Goal: Task Accomplishment & Management: Use online tool/utility

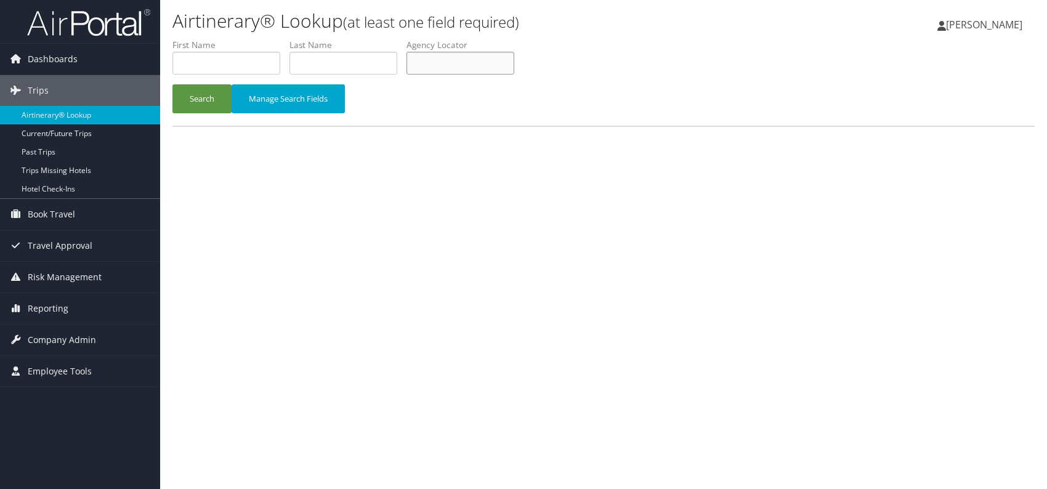
paste input "MAGBMG"
click at [202, 102] on button "Search" at bounding box center [201, 98] width 59 height 29
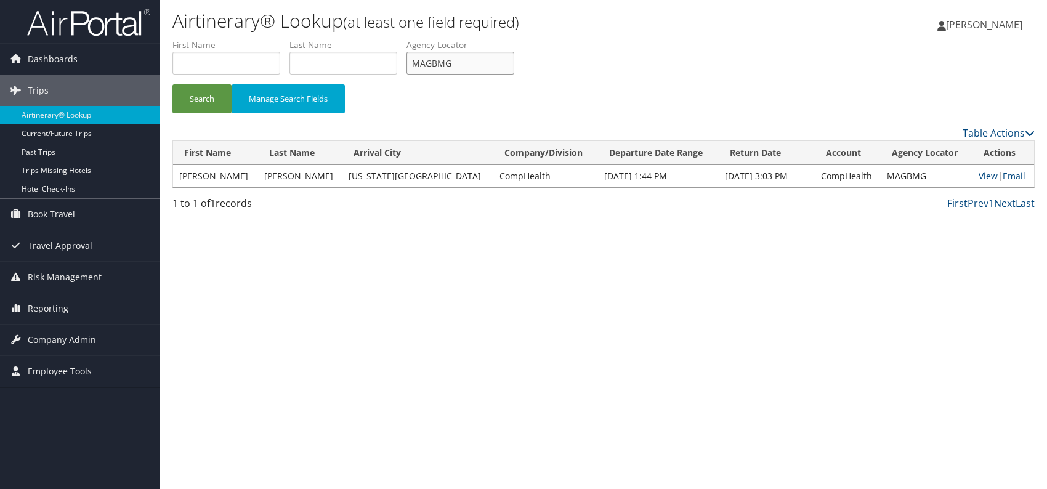
drag, startPoint x: 452, startPoint y: 58, endPoint x: 404, endPoint y: 60, distance: 48.7
click at [404, 39] on ul "First Name Last Name Departure City Arrival City Company/Division Airport/City …" at bounding box center [603, 39] width 862 height 0
paste input "CHDLWN"
click at [292, 273] on div "Airtinerary® Lookup (at least one field required) [PERSON_NAME] [PERSON_NAME] M…" at bounding box center [603, 244] width 886 height 489
click at [209, 95] on button "Search" at bounding box center [201, 98] width 59 height 29
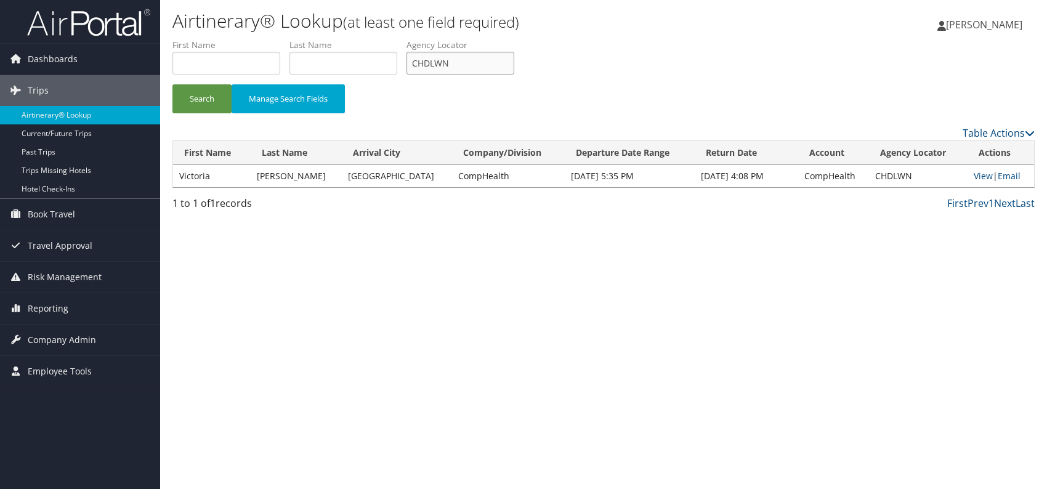
drag, startPoint x: 421, startPoint y: 60, endPoint x: 410, endPoint y: 60, distance: 11.1
click at [410, 60] on input "CHDLWN" at bounding box center [460, 63] width 108 height 23
paste input "YJZYJY"
click at [265, 262] on div "Airtinerary® Lookup (at least one field required) [PERSON_NAME] [PERSON_NAME] M…" at bounding box center [603, 244] width 886 height 489
click at [204, 94] on button "Search" at bounding box center [201, 98] width 59 height 29
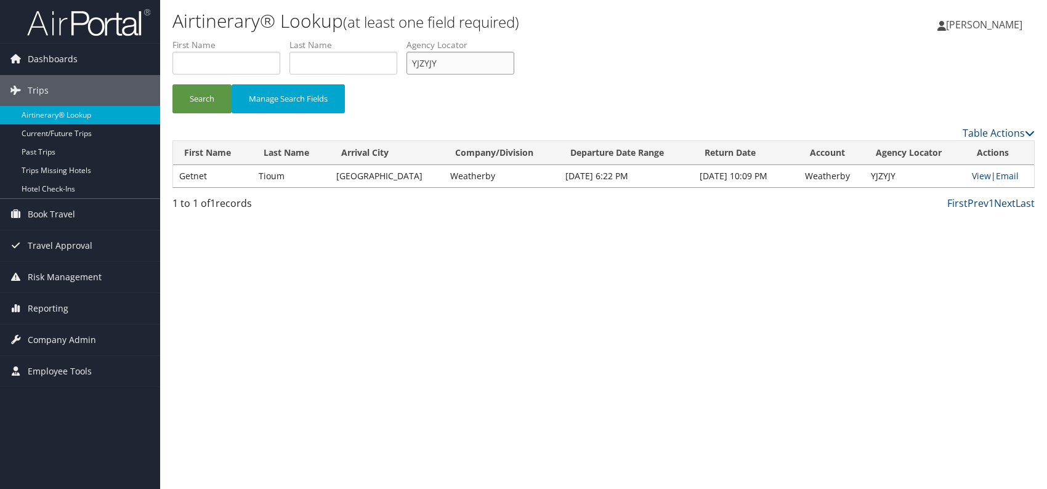
drag, startPoint x: 458, startPoint y: 54, endPoint x: 409, endPoint y: 64, distance: 50.3
click at [409, 39] on ul "First Name Last Name Departure City Arrival City Company/Division Airport/City …" at bounding box center [603, 39] width 862 height 0
paste input "FWRBUI"
type input "FWRBUI"
drag, startPoint x: 211, startPoint y: 100, endPoint x: 220, endPoint y: 28, distance: 72.6
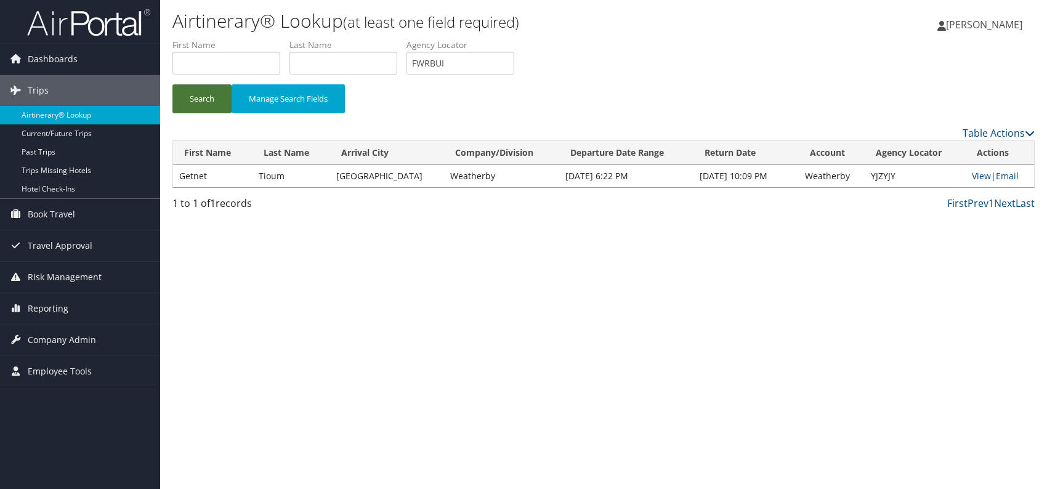
click at [212, 100] on button "Search" at bounding box center [201, 98] width 59 height 29
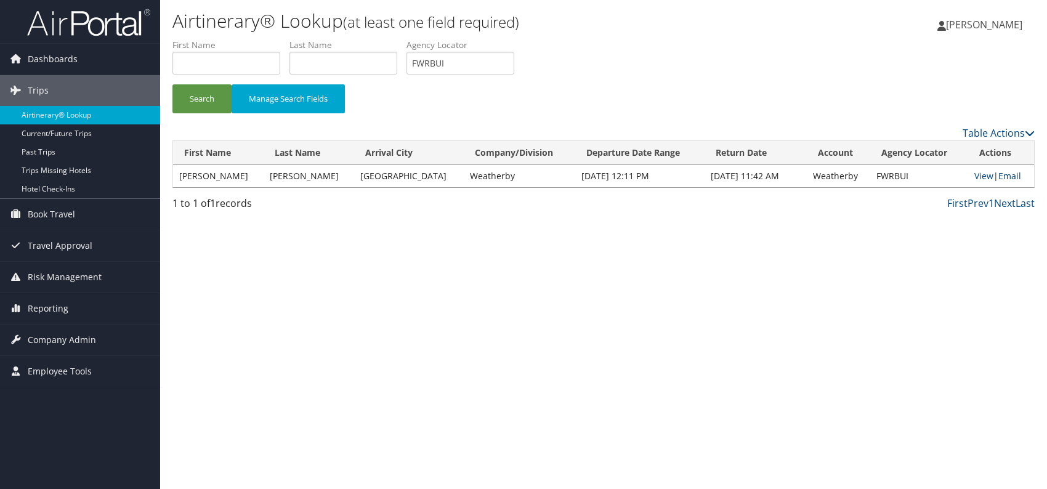
click at [1006, 176] on link "Email" at bounding box center [1009, 176] width 23 height 12
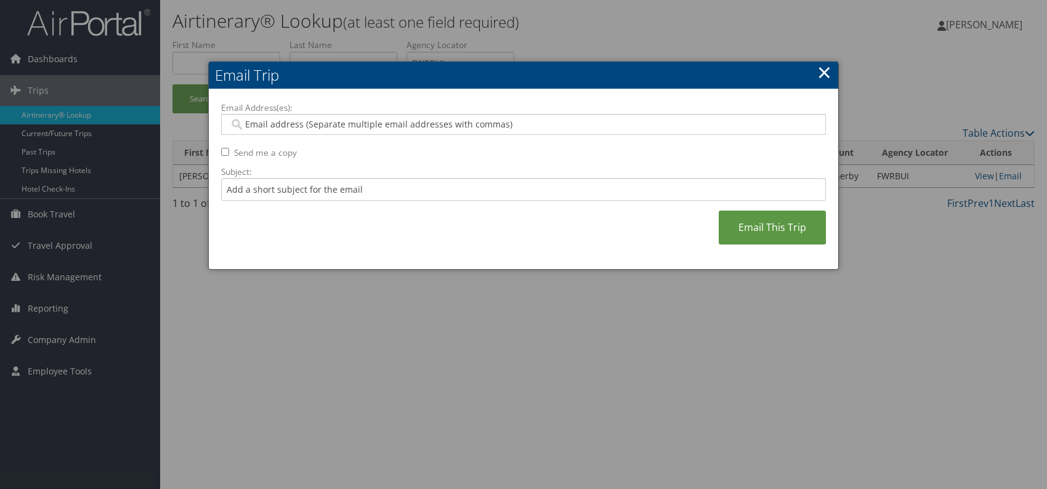
paste input "[EMAIL_ADDRESS][DOMAIN_NAME]"
type input "[EMAIL_ADDRESS][DOMAIN_NAME]"
drag, startPoint x: 305, startPoint y: 187, endPoint x: 310, endPoint y: 198, distance: 12.4
click at [306, 187] on input "Subject:" at bounding box center [523, 189] width 605 height 23
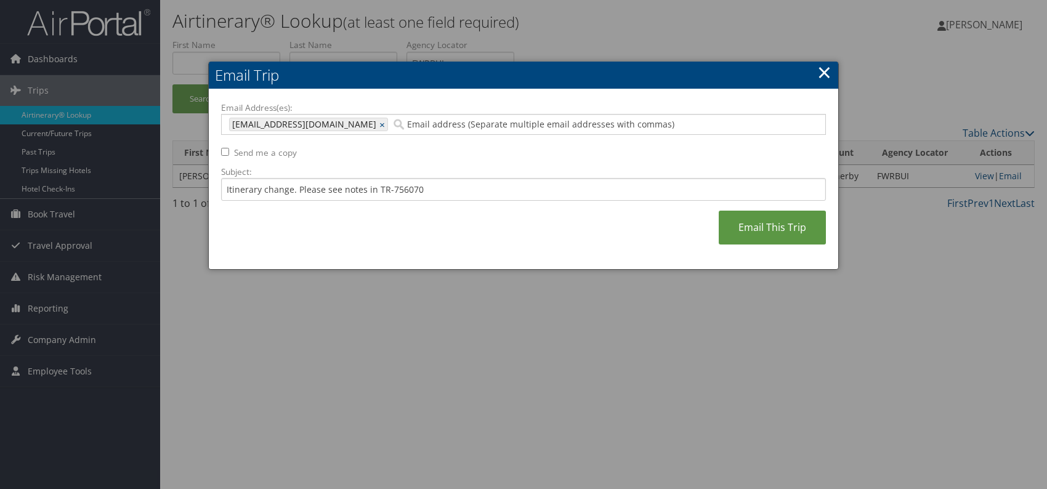
click at [406, 229] on div "Email Address(es): [EMAIL_ADDRESS][DOMAIN_NAME] [DOMAIN_NAME][EMAIL_ADDRESS][DO…" at bounding box center [523, 180] width 605 height 156
click at [401, 188] on input "Itinerary change. Please see notes in TR-756070" at bounding box center [523, 189] width 605 height 23
paste input "8824"
type input "Itinerary change. Please see notes in TR-758824"
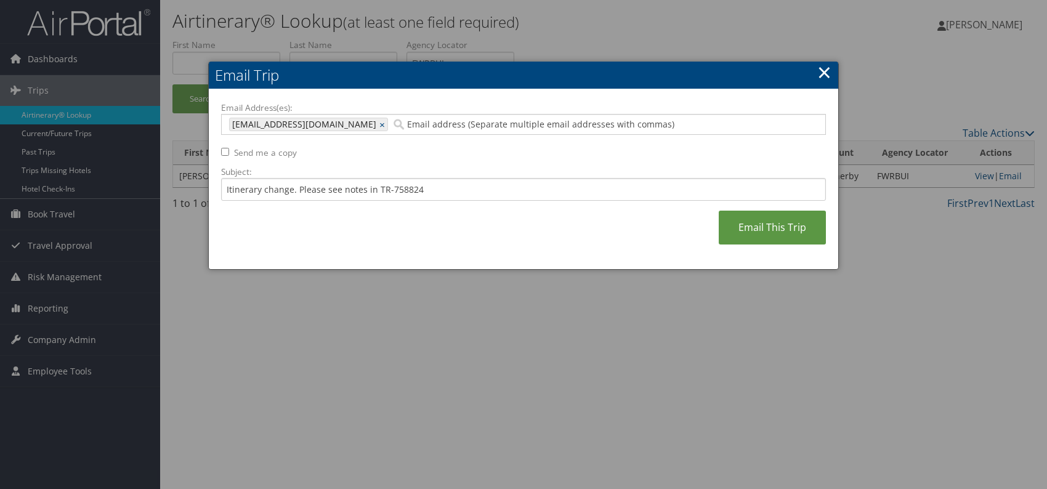
click at [500, 236] on div "Email Address(es): [EMAIL_ADDRESS][DOMAIN_NAME] [DOMAIN_NAME][EMAIL_ADDRESS][DO…" at bounding box center [523, 180] width 605 height 156
click at [775, 237] on link "Email This Trip" at bounding box center [771, 228] width 107 height 34
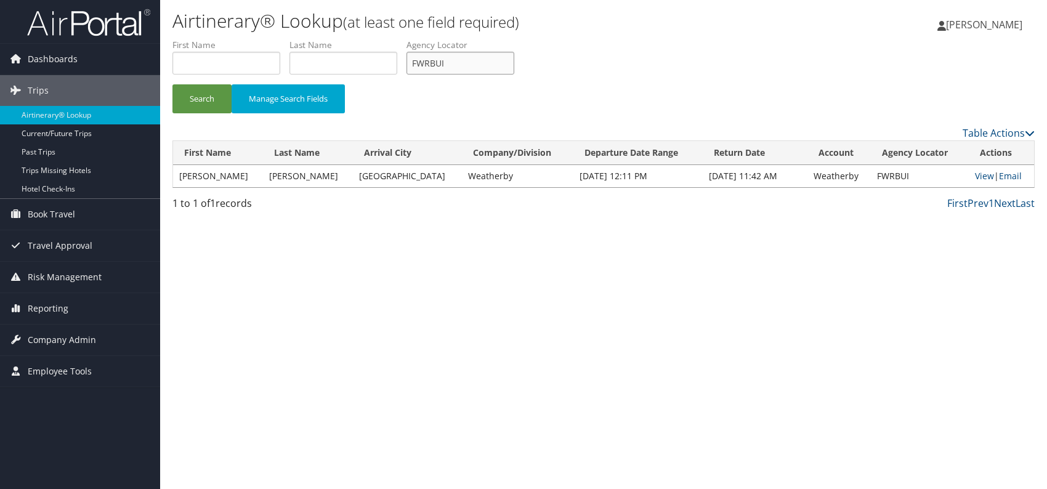
drag, startPoint x: 426, startPoint y: 62, endPoint x: 411, endPoint y: 61, distance: 14.8
click at [411, 61] on input "FWRBUI" at bounding box center [460, 63] width 108 height 23
paste input "CRSMNB"
type input "CRSMNB"
drag, startPoint x: 199, startPoint y: 99, endPoint x: 203, endPoint y: 92, distance: 7.7
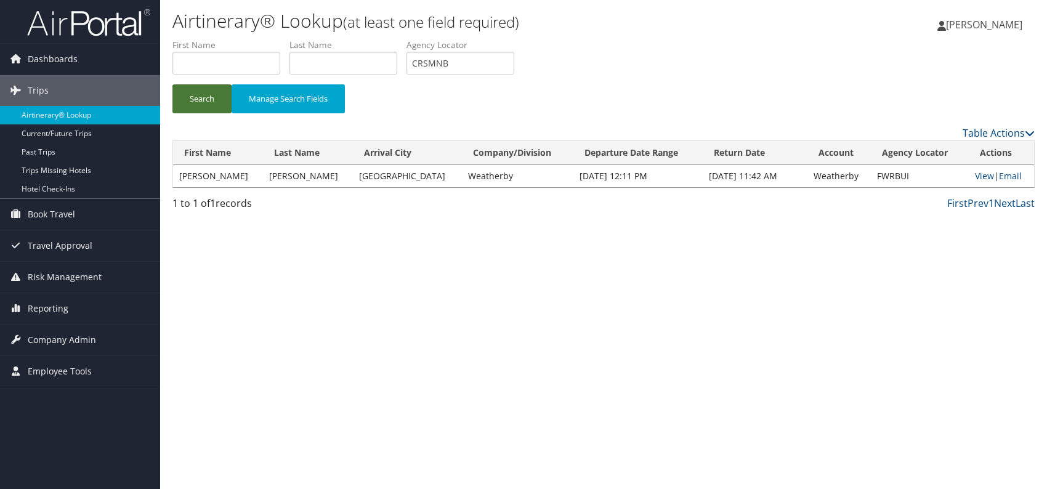
click at [201, 97] on button "Search" at bounding box center [201, 98] width 59 height 29
